Goal: Check status: Check status

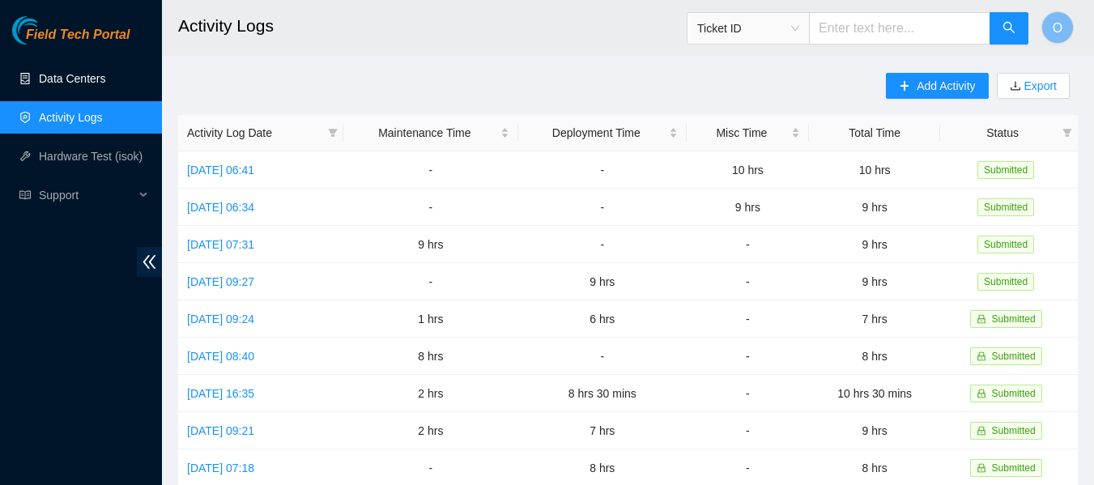
click at [76, 80] on link "Data Centers" at bounding box center [72, 78] width 66 height 13
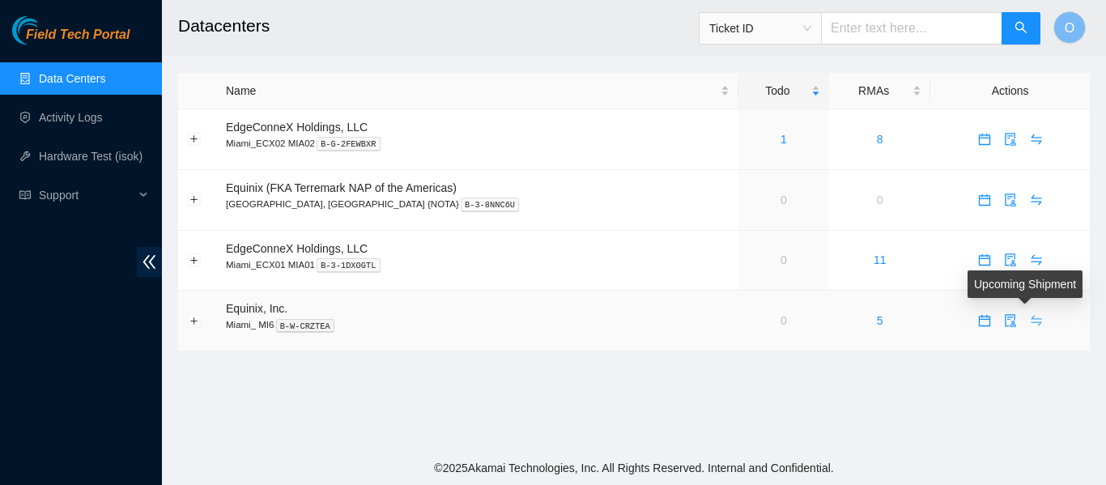
click at [1033, 313] on button "button" at bounding box center [1037, 321] width 26 height 26
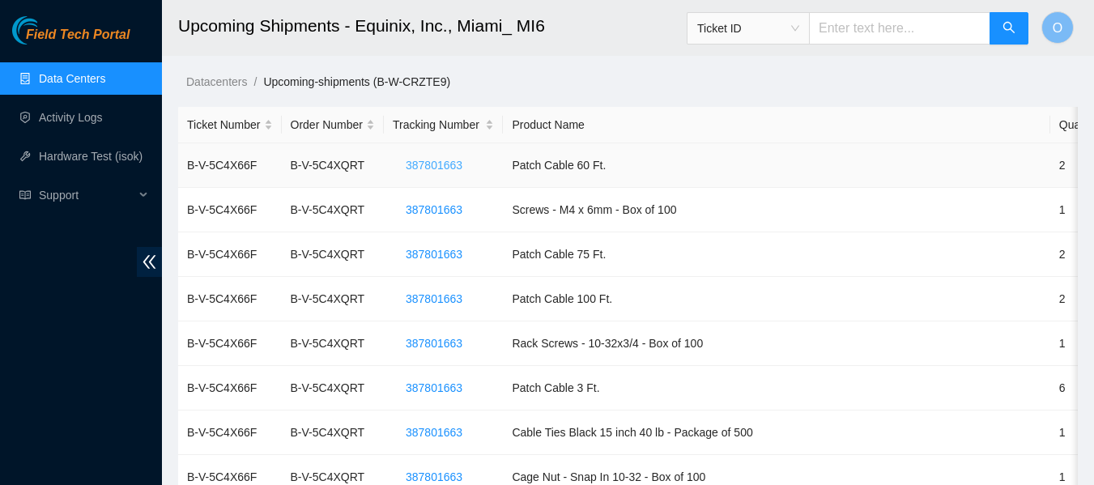
click at [428, 166] on span "387801663" at bounding box center [434, 165] width 57 height 18
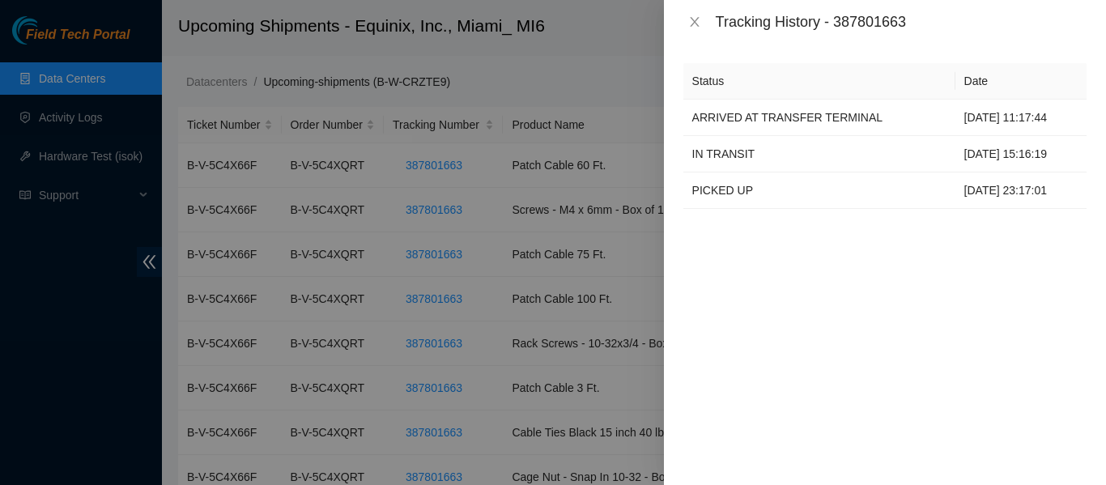
click at [849, 19] on div "Tracking History - 387801663" at bounding box center [901, 22] width 371 height 18
copy div "387801663"
